Goal: Task Accomplishment & Management: Manage account settings

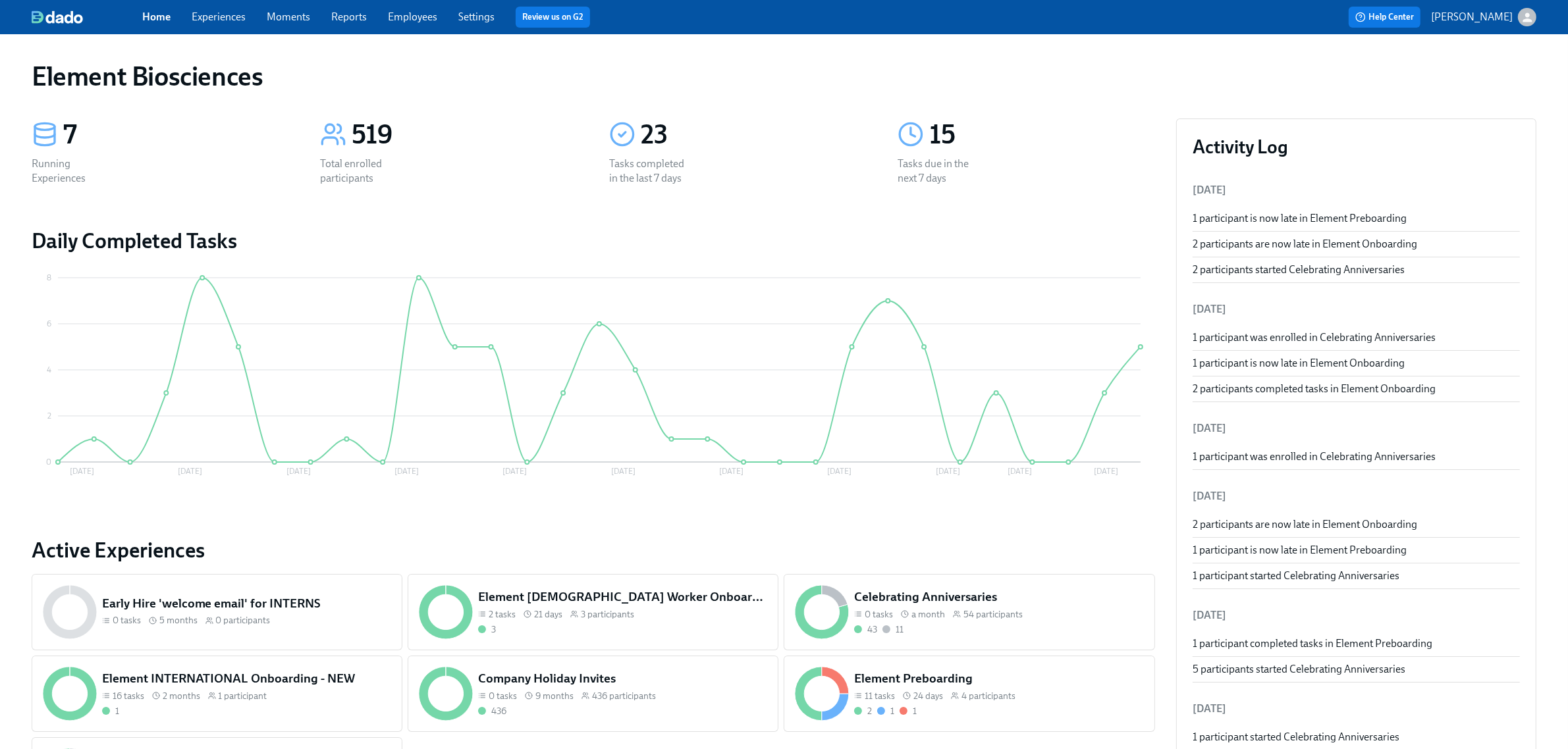
click at [231, 19] on link "Experiences" at bounding box center [218, 17] width 54 height 13
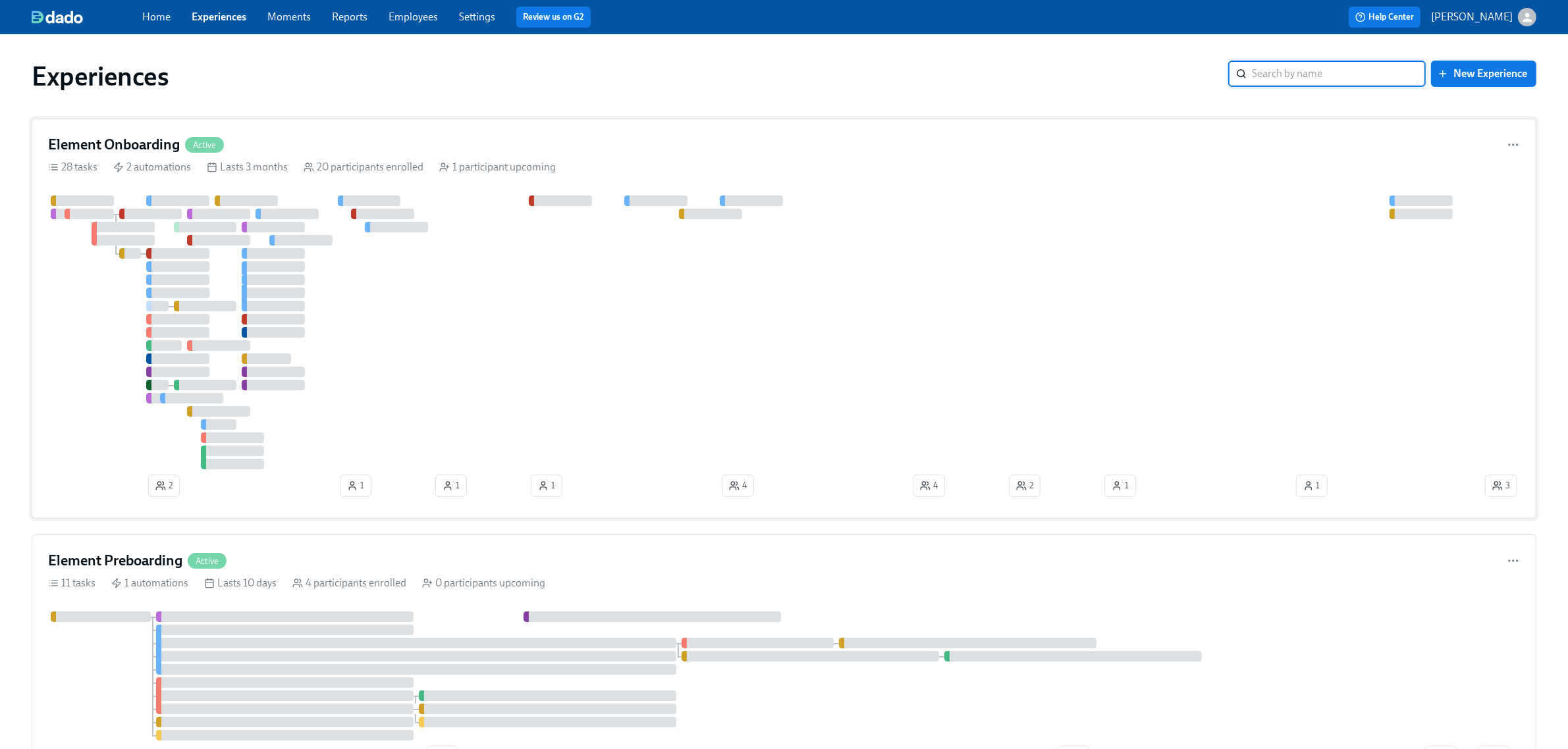
click at [391, 132] on div "Element Onboarding Active 28 tasks 2 automations Lasts 3 months 20 participants…" at bounding box center [784, 318] width 1505 height 400
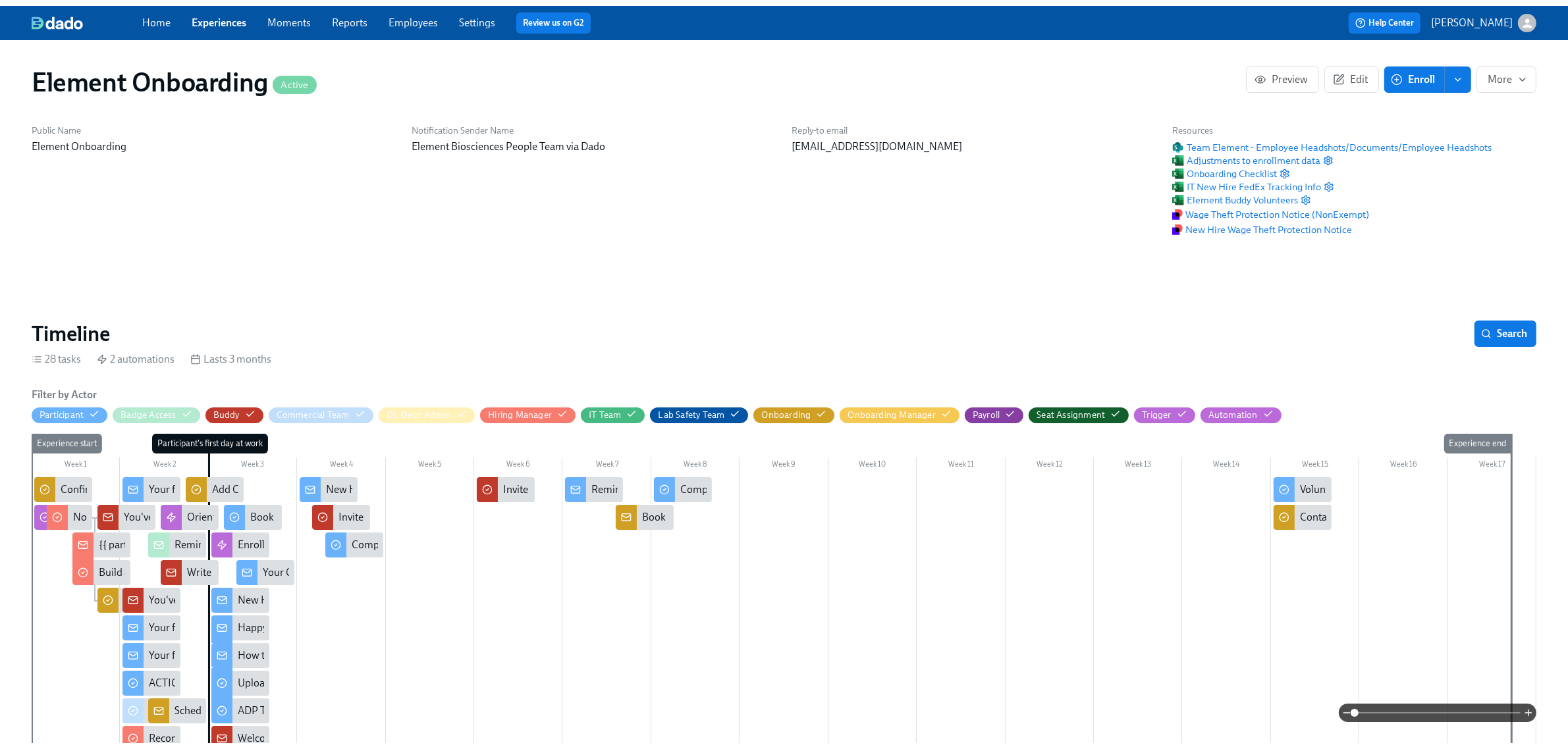
scroll to position [0, 17271]
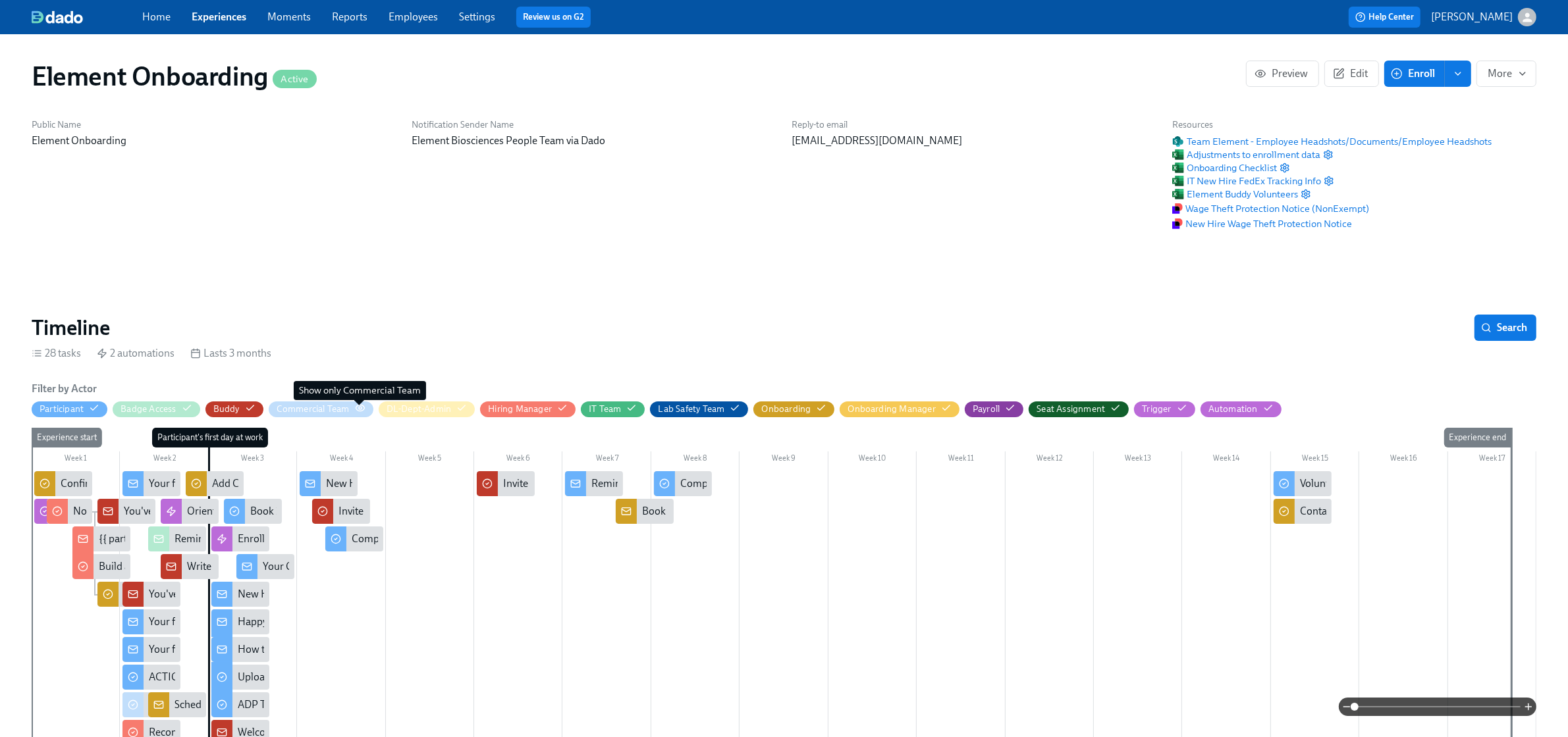
click at [357, 411] on icon "button" at bounding box center [359, 407] width 8 height 6
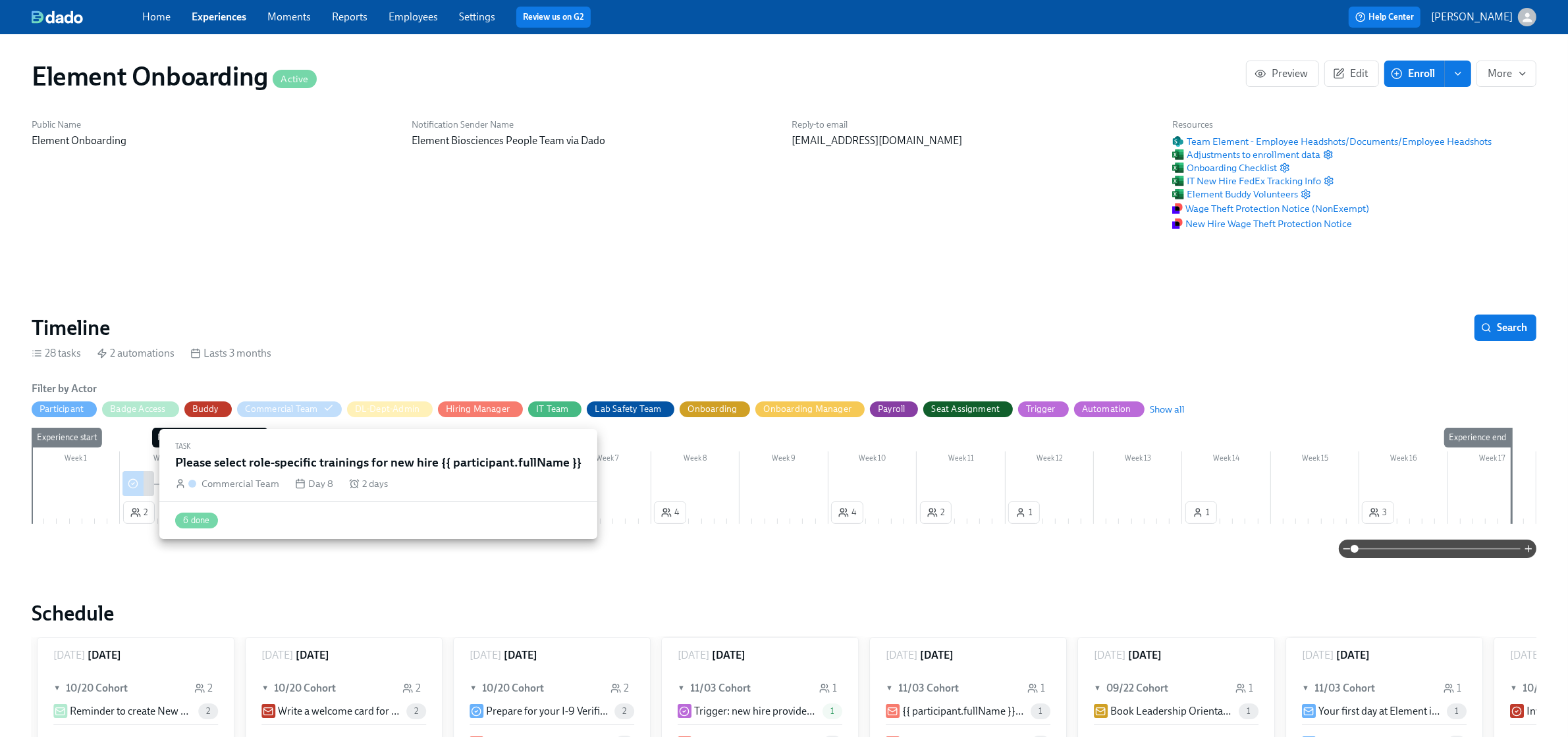
click at [143, 485] on div at bounding box center [133, 483] width 21 height 25
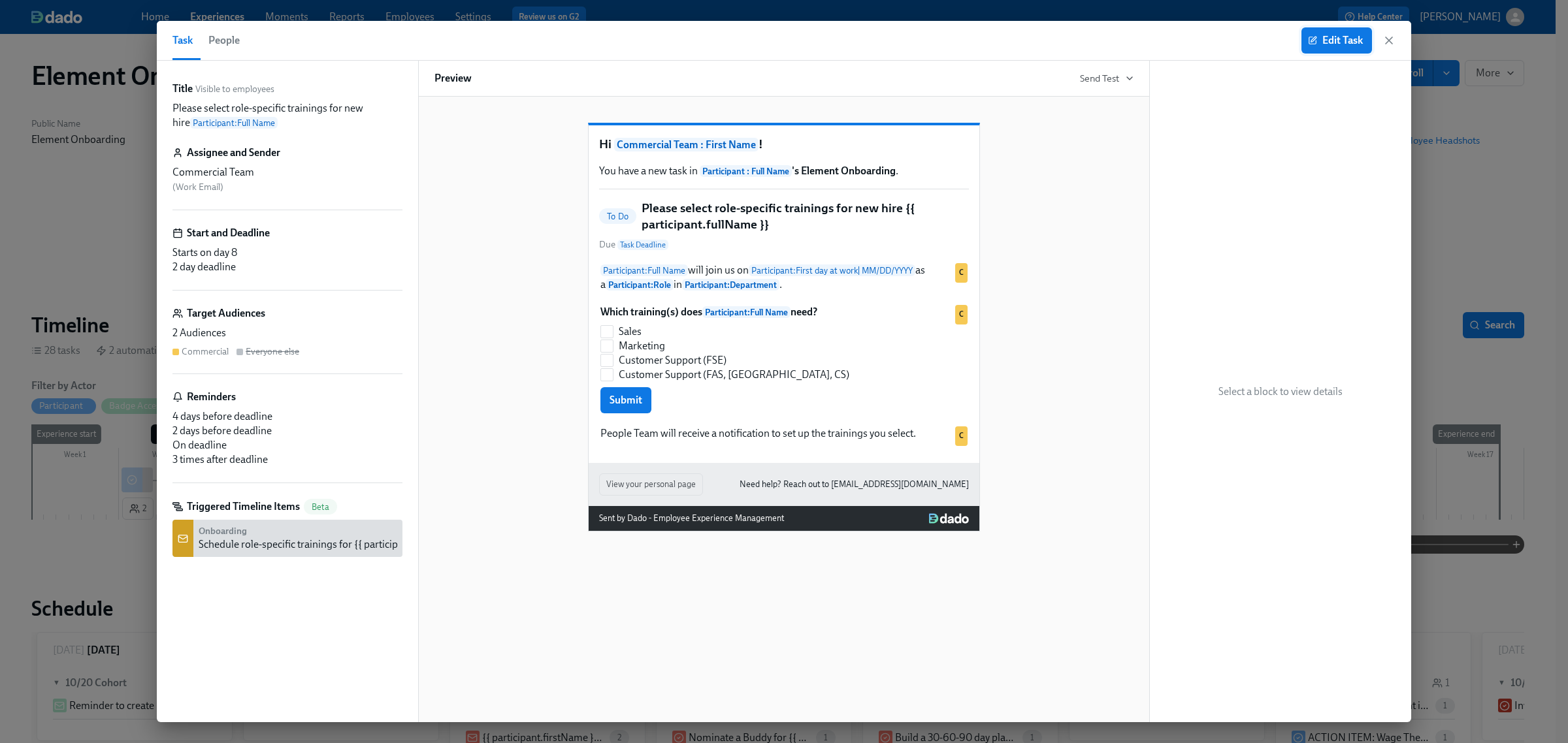
click at [1351, 50] on button "Edit Task" at bounding box center [1336, 40] width 71 height 27
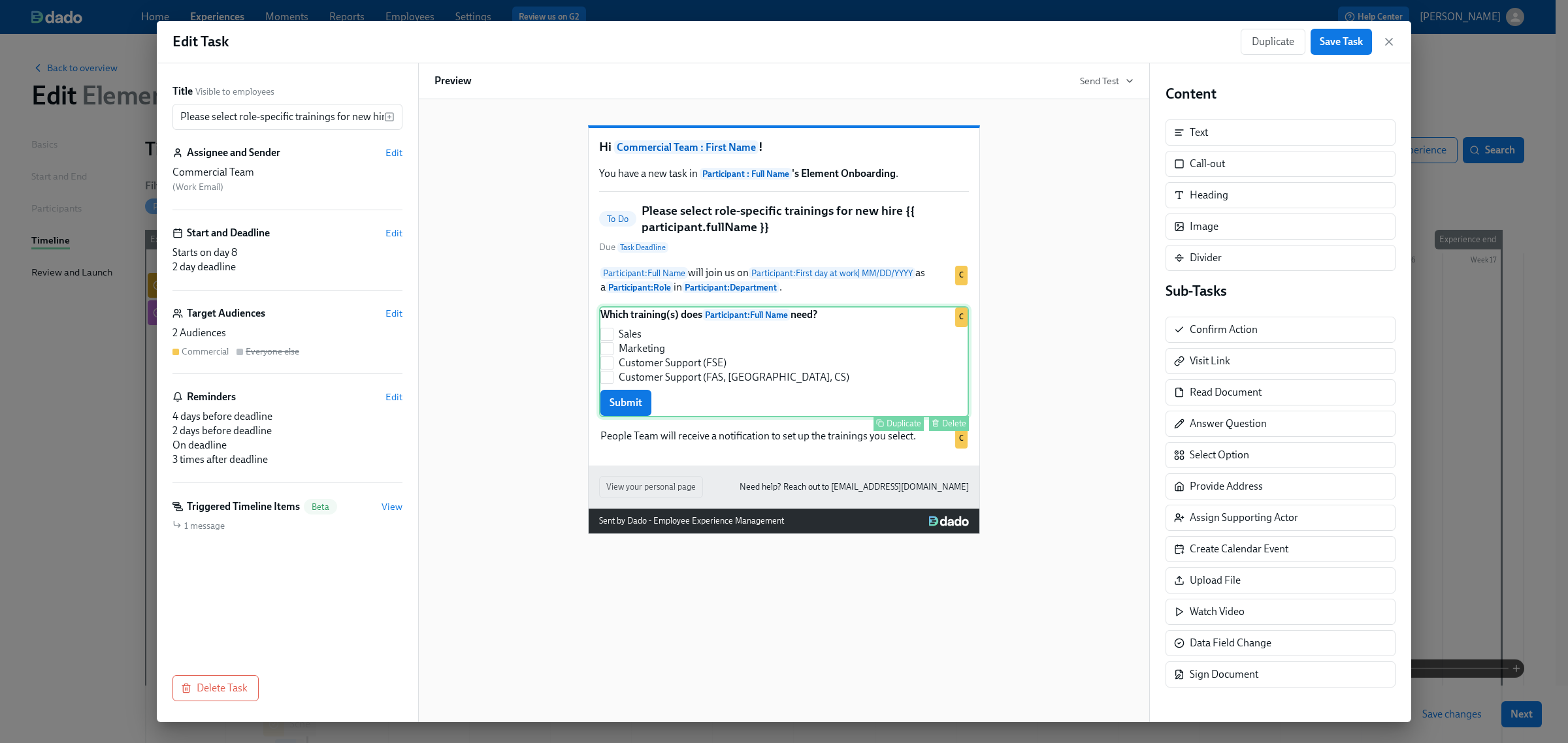
click at [836, 388] on div "Which training(s) does Participant : Full Name need? Sales Marketing Customer S…" at bounding box center [784, 361] width 369 height 111
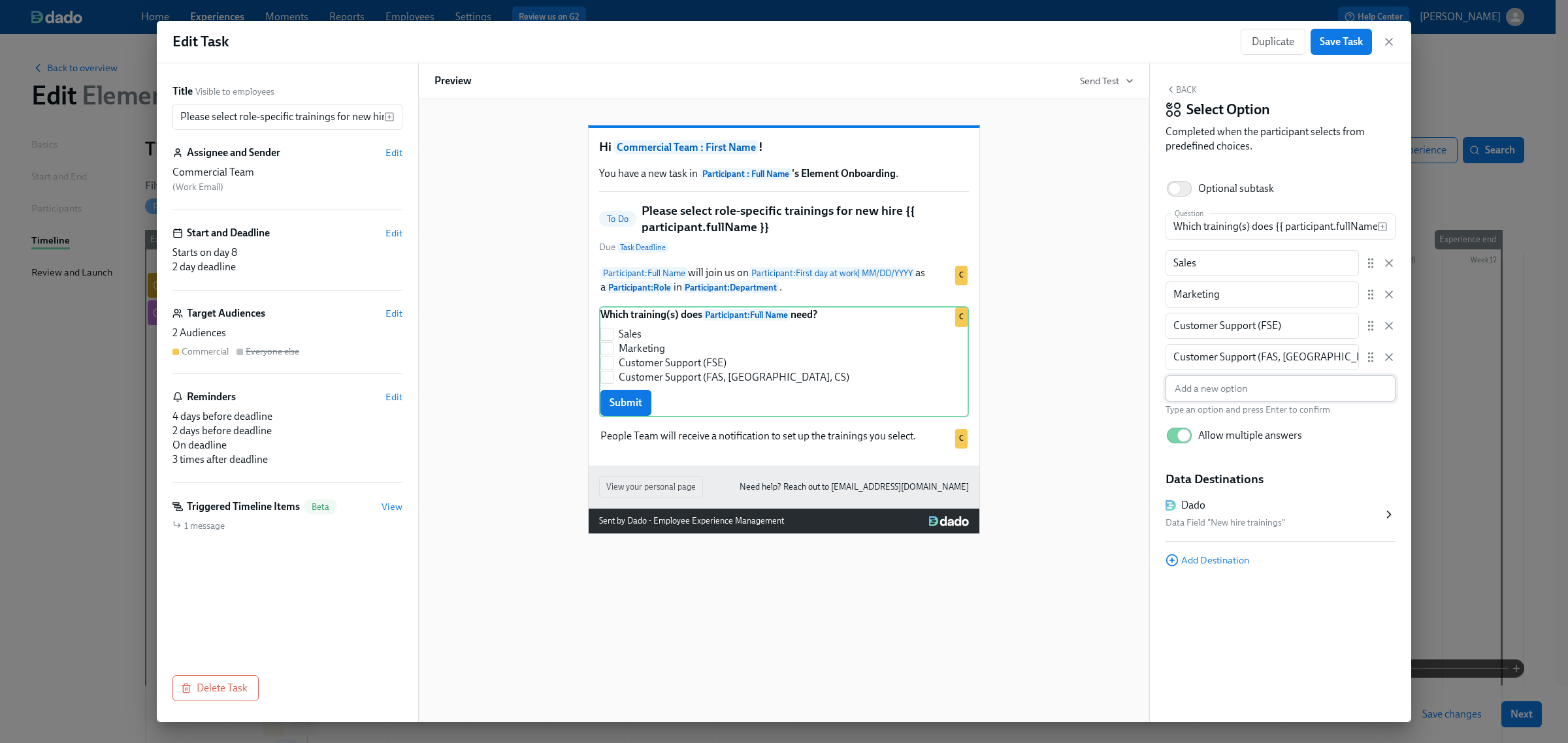
click at [1310, 393] on input "text" at bounding box center [1280, 388] width 230 height 27
type input "Inside Sales"
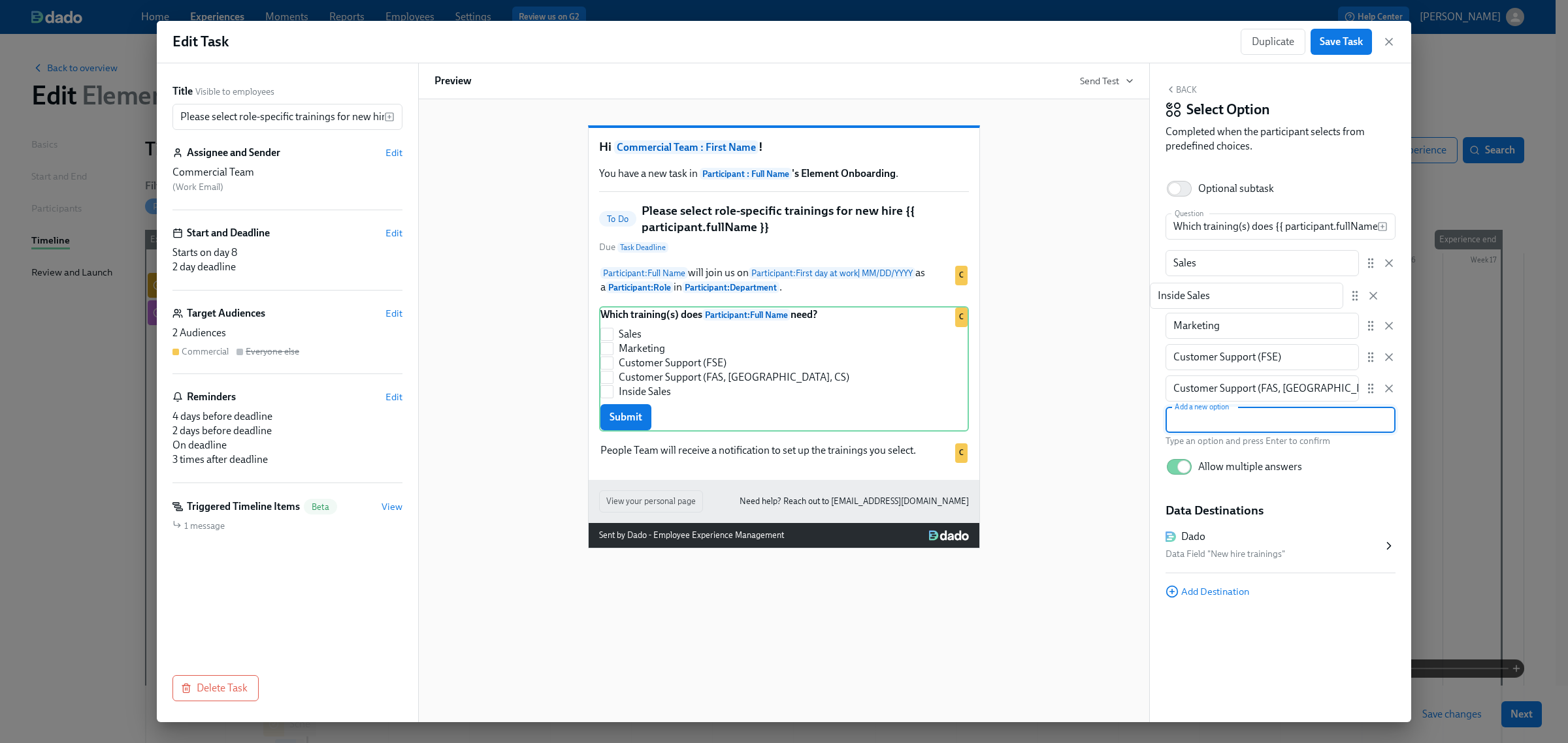
drag, startPoint x: 1368, startPoint y: 393, endPoint x: 1351, endPoint y: 292, distance: 102.4
click at [1351, 292] on div "Sales ​ Marketing ​ Customer Support (FSE) ​ Customer Support (FAS, [GEOGRAPHIC…" at bounding box center [1280, 325] width 230 height 151
click at [1271, 651] on div "Back Select Option Completed when the participant selects from predefined choic…" at bounding box center [1280, 392] width 261 height 659
click at [1334, 38] on span "Save Task" at bounding box center [1341, 41] width 43 height 13
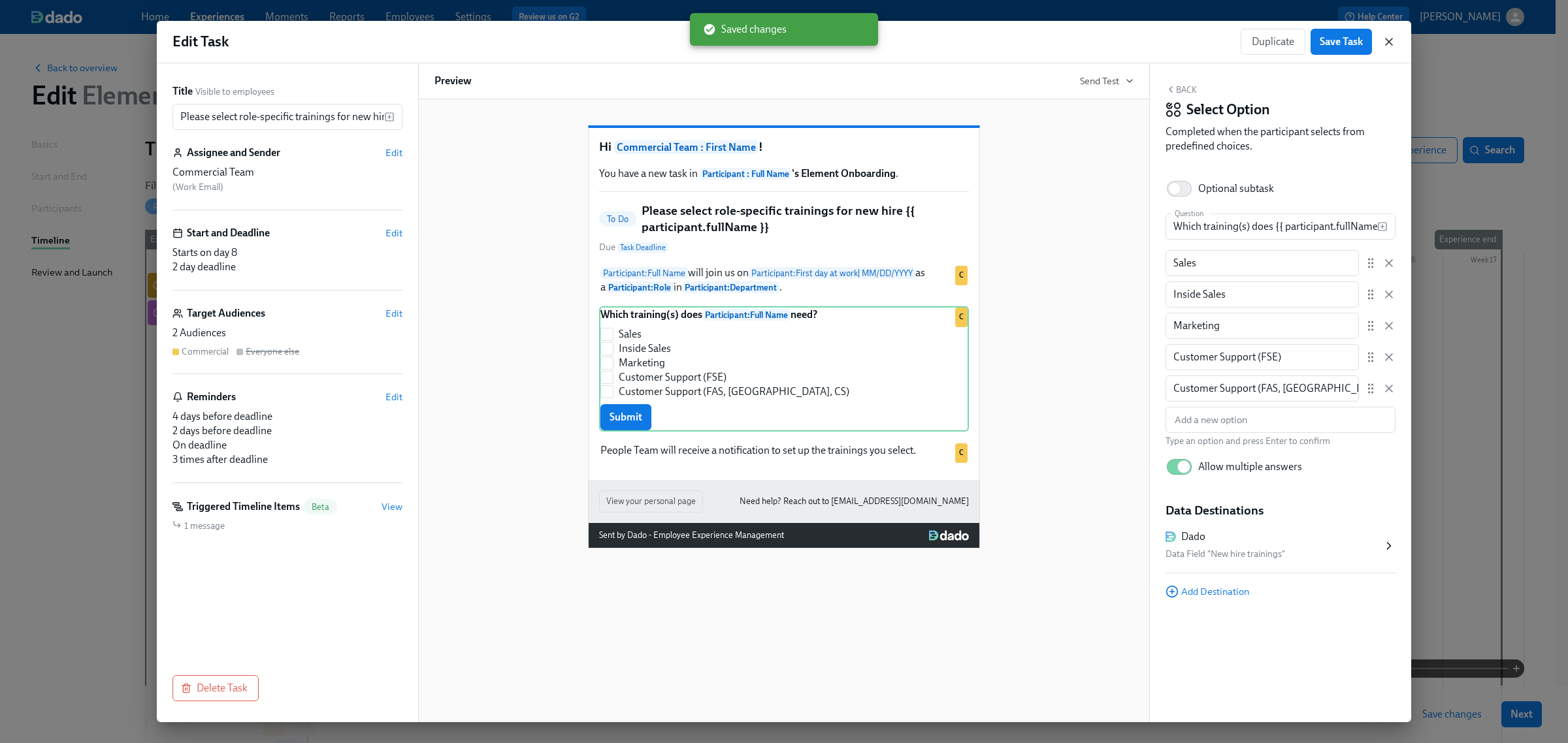
click at [1387, 40] on icon "button" at bounding box center [1388, 41] width 6 height 6
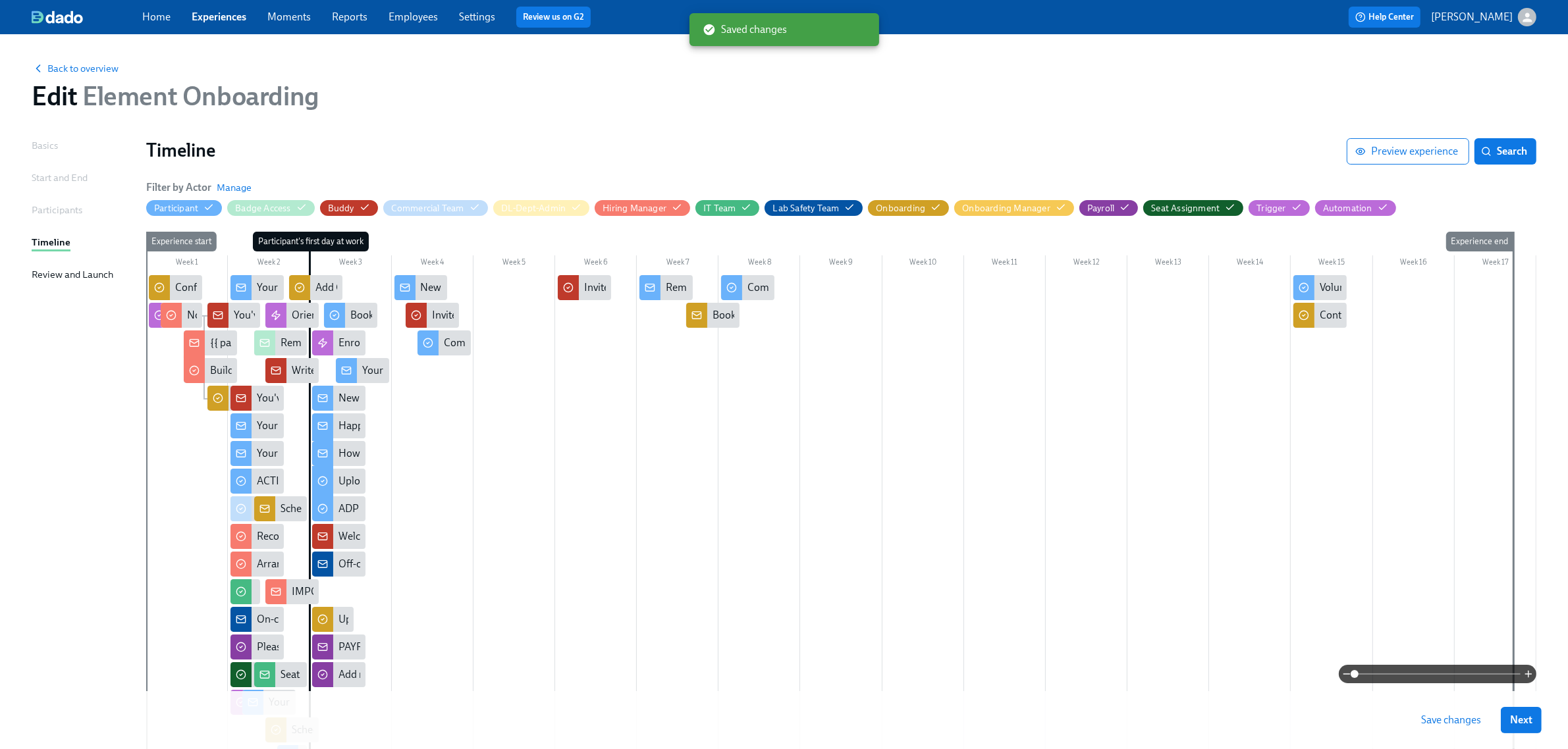
click at [1473, 711] on button "Save changes" at bounding box center [1451, 720] width 79 height 27
